Goal: Navigation & Orientation: Find specific page/section

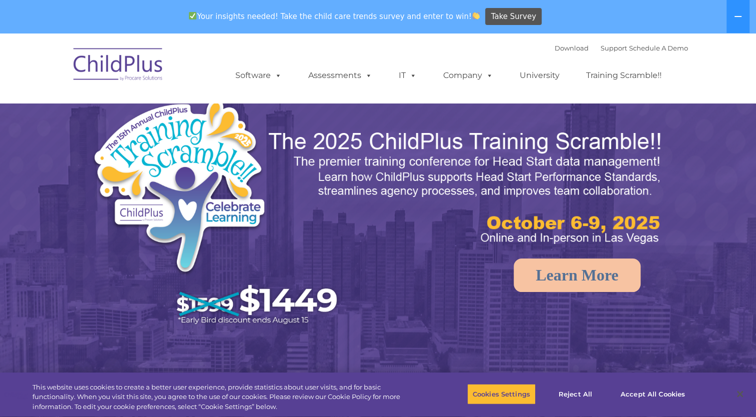
select select "MEDIUM"
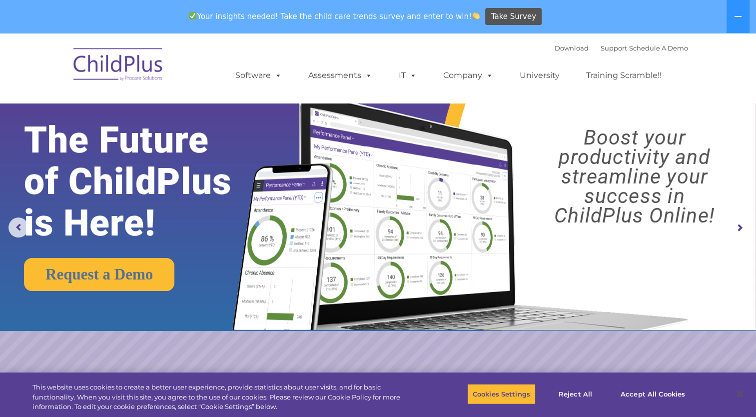
click at [129, 67] on img at bounding box center [118, 66] width 100 height 50
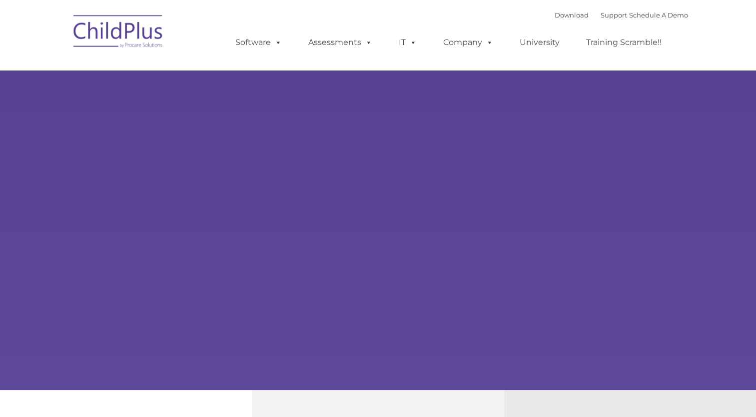
type input ""
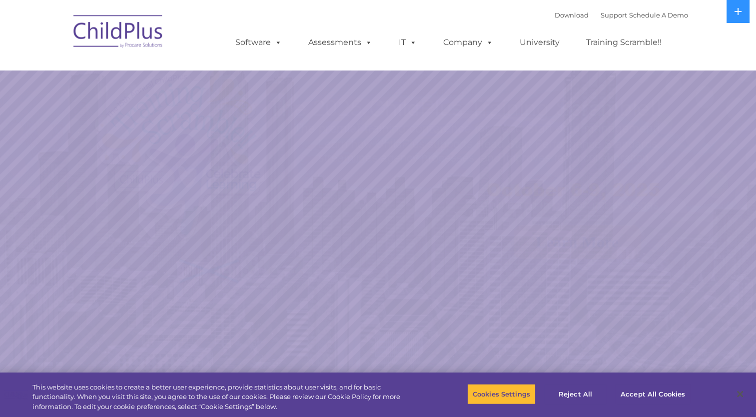
select select "MEDIUM"
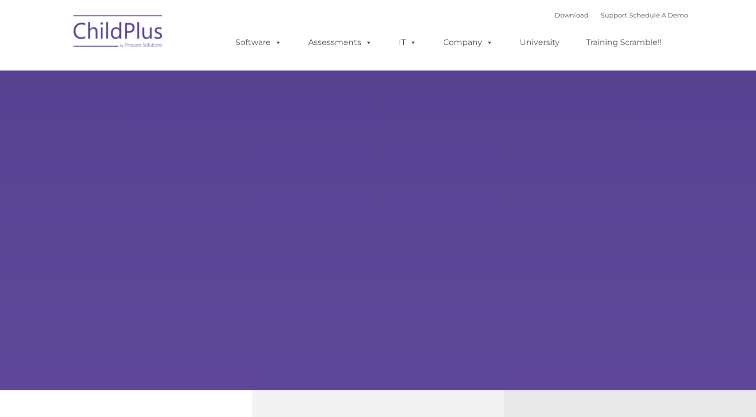
type input ""
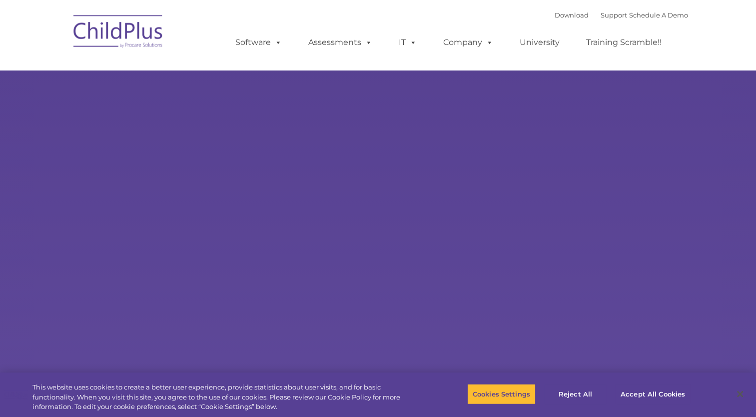
select select "MEDIUM"
